Goal: Navigation & Orientation: Find specific page/section

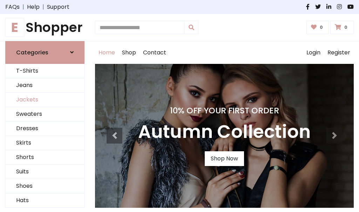
click at [45, 100] on link "Jackets" at bounding box center [45, 100] width 79 height 14
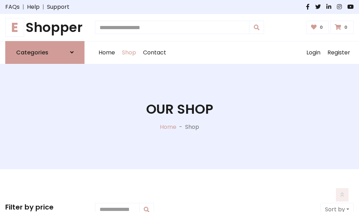
scroll to position [317, 0]
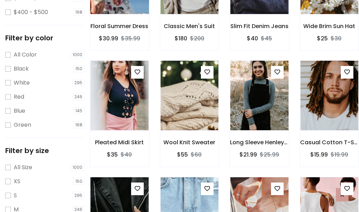
scroll to position [35, 0]
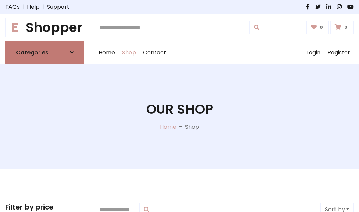
click at [45, 52] on h6 "Categories" at bounding box center [32, 52] width 32 height 7
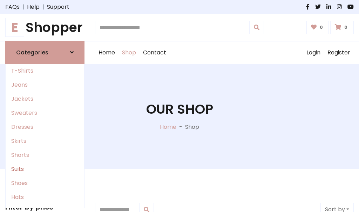
click at [45, 169] on link "Suits" at bounding box center [45, 169] width 79 height 14
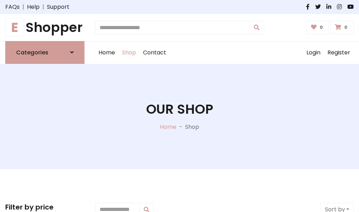
scroll to position [507, 0]
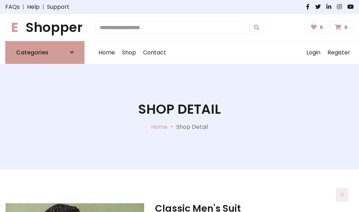
scroll to position [656, 0]
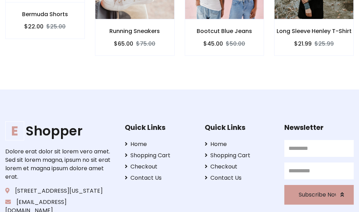
scroll to position [655, 0]
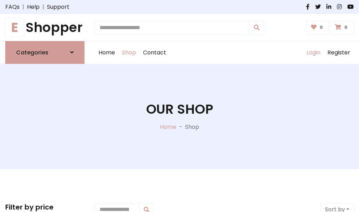
click at [313, 52] on link "Login" at bounding box center [313, 52] width 21 height 22
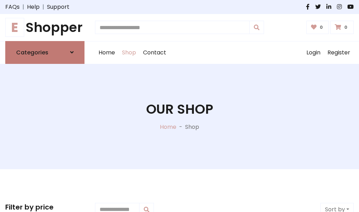
click at [72, 52] on icon at bounding box center [72, 52] width 4 height 6
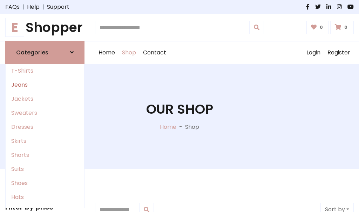
click at [45, 85] on link "Jeans" at bounding box center [45, 85] width 79 height 14
